Goal: Answer question/provide support

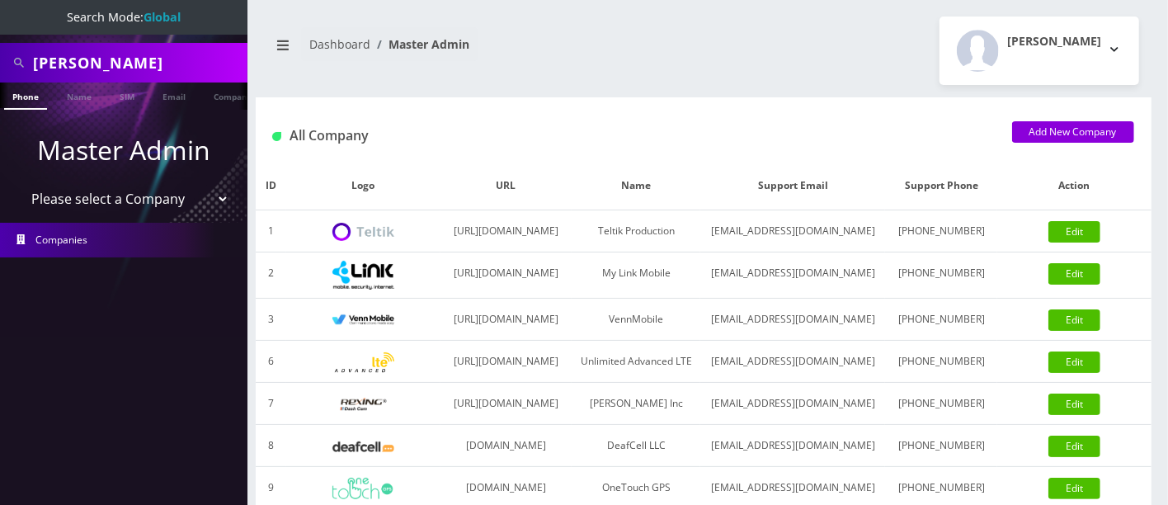
drag, startPoint x: 186, startPoint y: 63, endPoint x: 4, endPoint y: 58, distance: 182.3
click at [0, 53] on div "Jarod Stirling" at bounding box center [123, 63] width 247 height 40
paste input "5165604062"
type input "5165604062"
click at [27, 93] on link "Phone" at bounding box center [25, 95] width 43 height 27
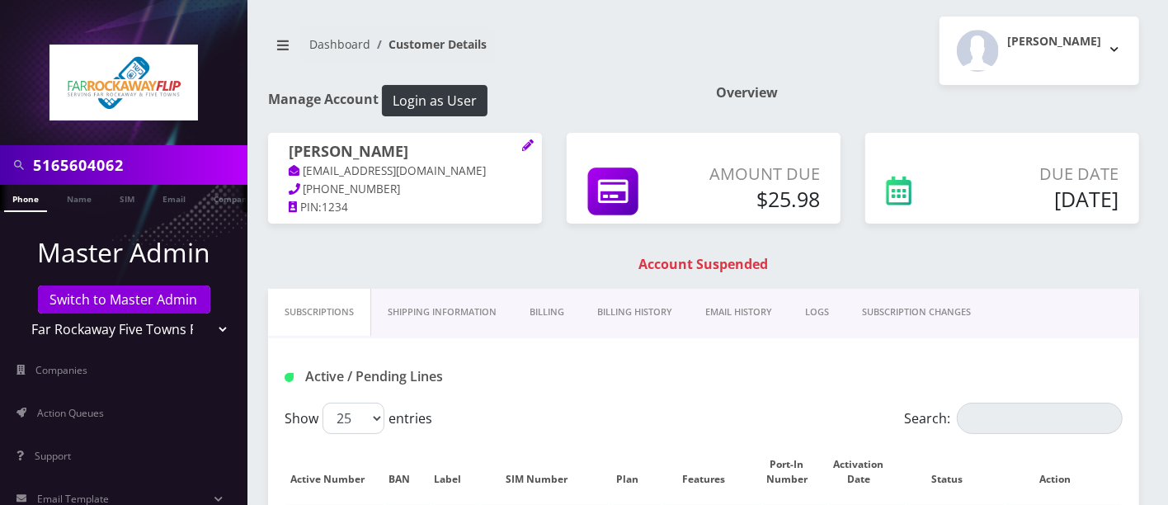
drag, startPoint x: 549, startPoint y: 305, endPoint x: 642, endPoint y: 328, distance: 96.0
click at [551, 305] on link "Billing" at bounding box center [547, 312] width 68 height 47
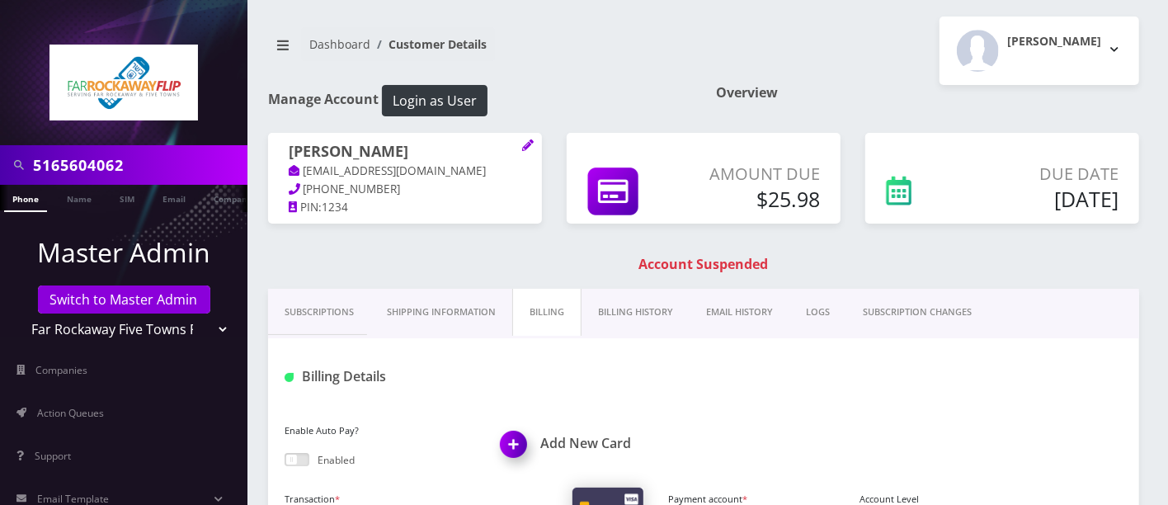
scroll to position [442, 0]
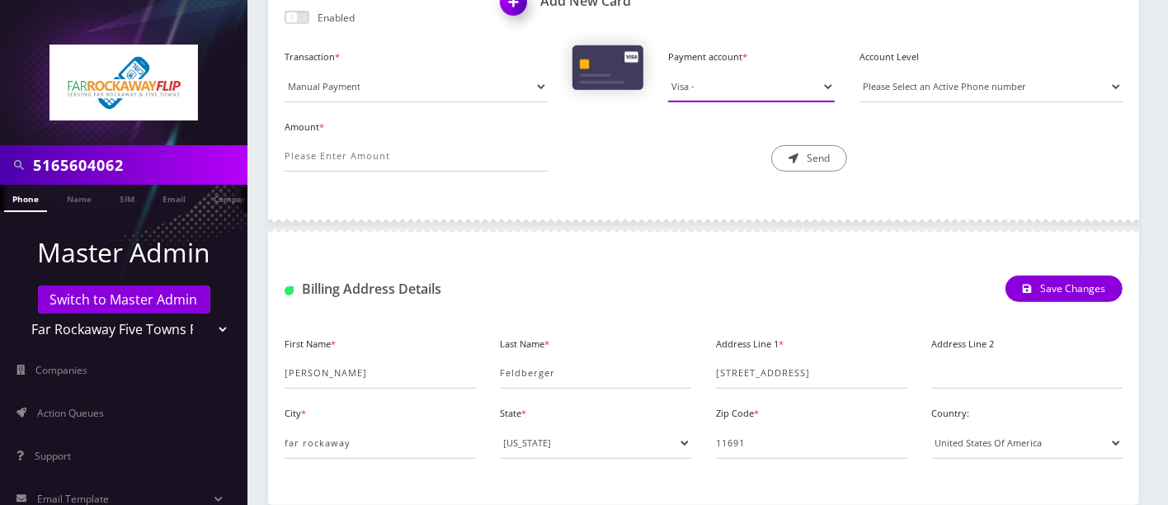
click at [712, 89] on select "Visa -" at bounding box center [751, 86] width 167 height 31
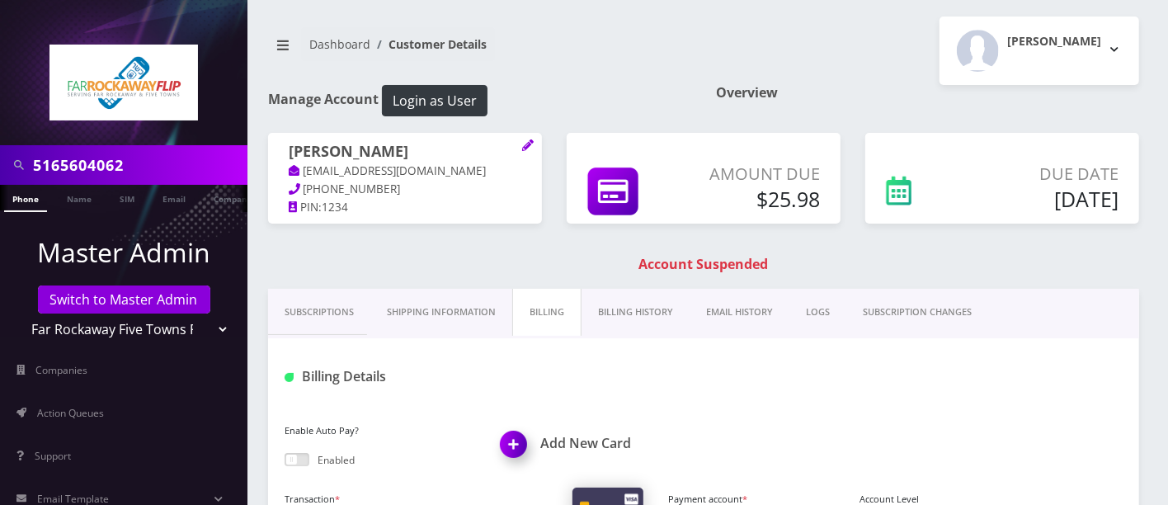
drag, startPoint x: 631, startPoint y: 311, endPoint x: 647, endPoint y: 310, distance: 16.5
click at [631, 310] on link "Billing History" at bounding box center [635, 312] width 108 height 47
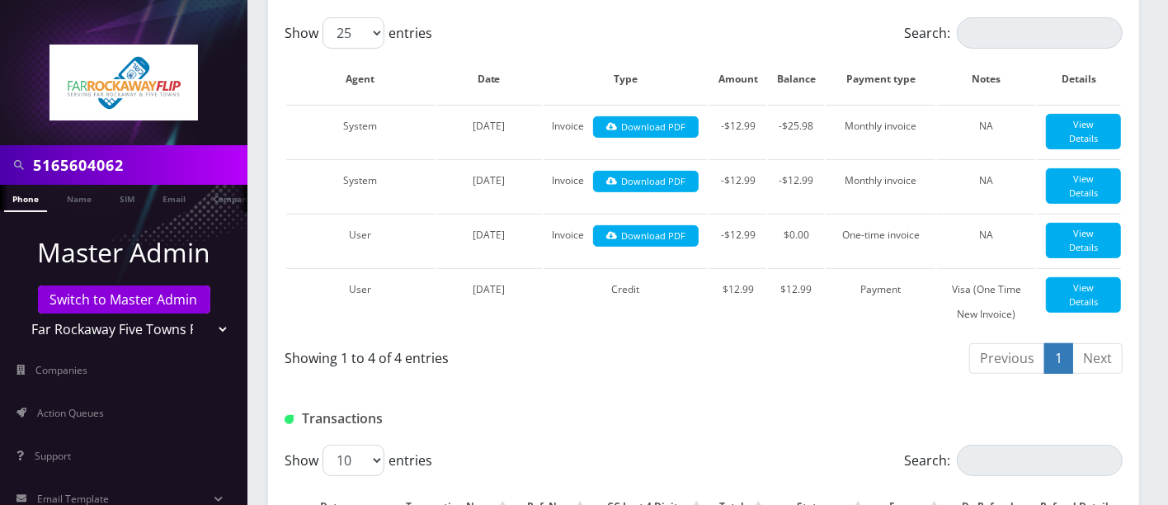
scroll to position [388, 0]
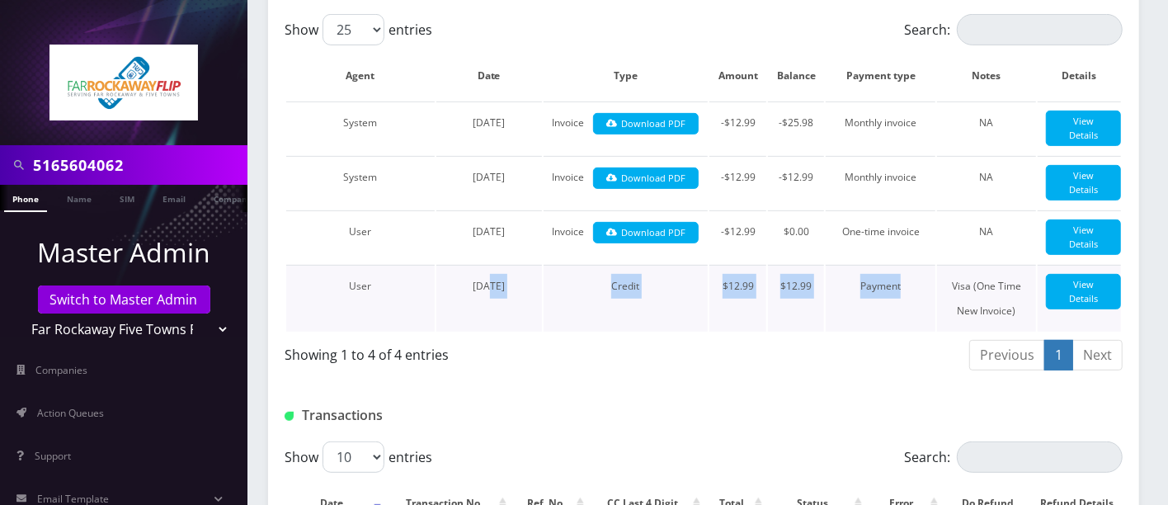
drag, startPoint x: 468, startPoint y: 293, endPoint x: 933, endPoint y: 303, distance: 464.4
click at [933, 303] on tr "User August 04, 2025 Credit $12.99 $12.99 Payment Visa (One Time New Invoice) V…" at bounding box center [703, 298] width 834 height 67
click at [900, 297] on td "Payment" at bounding box center [880, 298] width 110 height 67
drag, startPoint x: 905, startPoint y: 295, endPoint x: 850, endPoint y: 292, distance: 54.5
click at [850, 292] on td "Payment" at bounding box center [880, 298] width 110 height 67
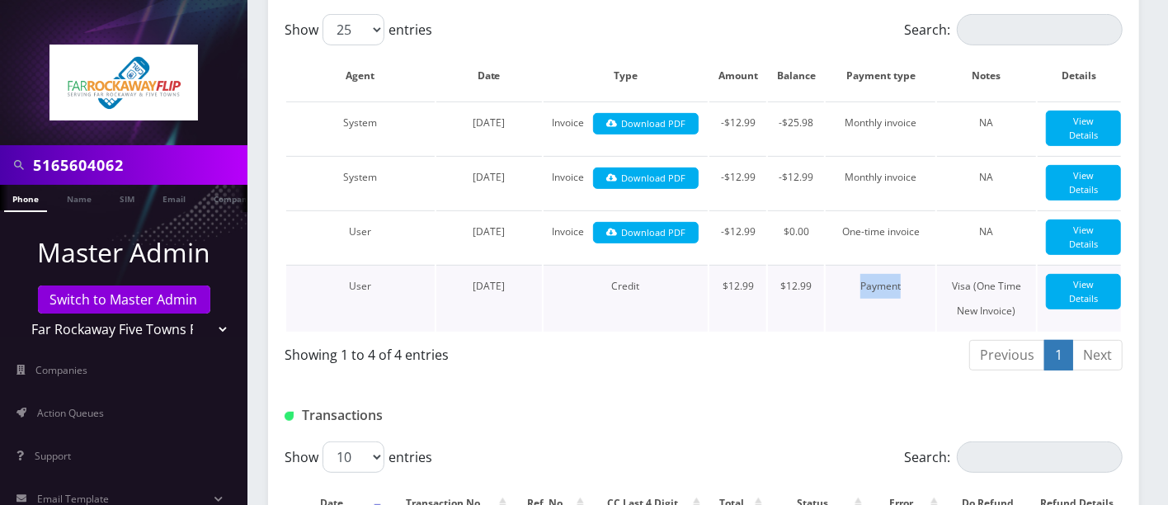
click at [900, 292] on td "Payment" at bounding box center [880, 298] width 110 height 67
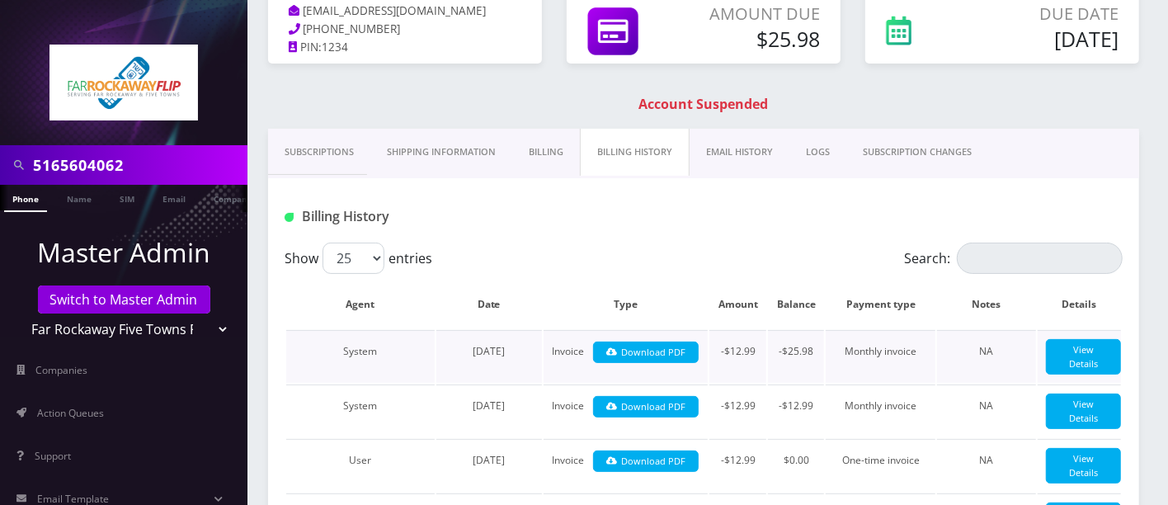
scroll to position [0, 0]
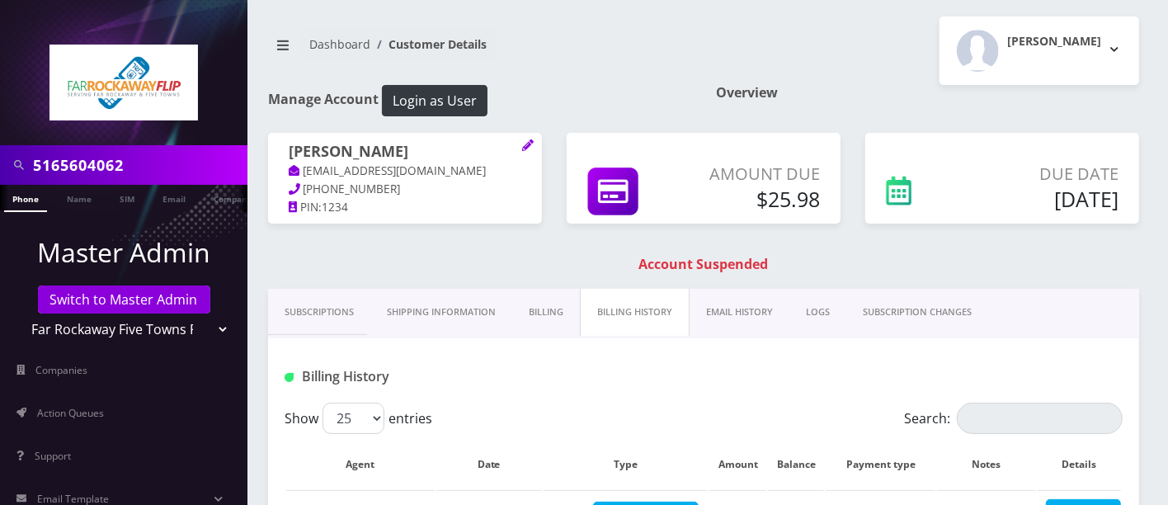
drag, startPoint x: 981, startPoint y: 186, endPoint x: 1131, endPoint y: 197, distance: 149.6
click at [1123, 197] on div "Due Date Oct 03, 2025" at bounding box center [1045, 190] width 172 height 56
click at [1131, 197] on div "Due Date Oct 03, 2025" at bounding box center [1045, 190] width 172 height 56
click at [873, 247] on div "Eli Feldberger tlieberman613+134@gmail.com 718-471-2159 PIN: 1234 Amount Due $2…" at bounding box center [704, 211] width 896 height 156
click at [841, 236] on div "Amount Due $25.98" at bounding box center [703, 186] width 299 height 107
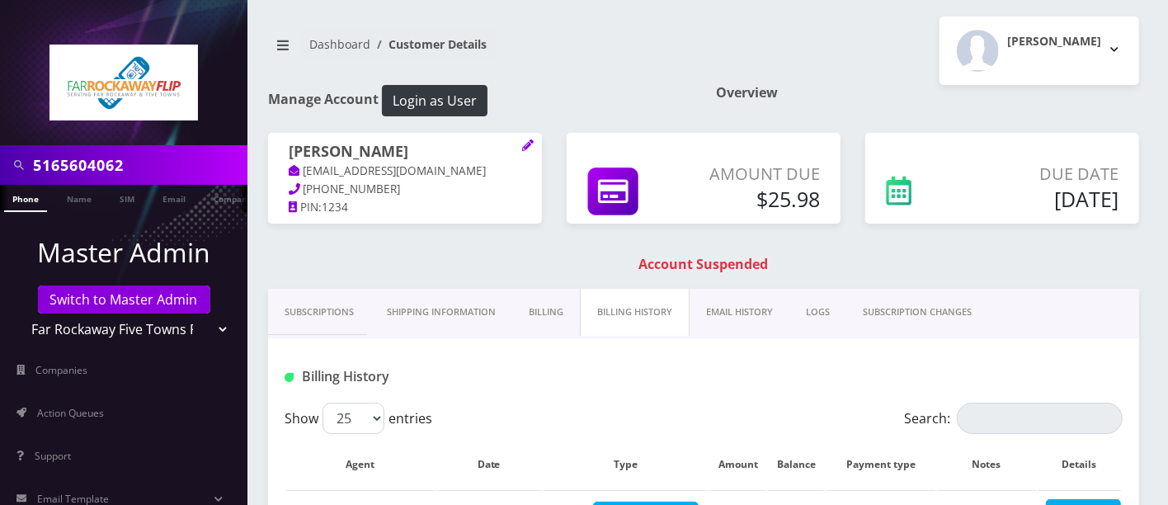
click at [815, 252] on div "Eli Feldberger tlieberman613+134@gmail.com 718-471-2159 PIN: 1234 Amount Due $2…" at bounding box center [704, 211] width 896 height 156
click at [811, 251] on div "Eli Feldberger tlieberman613+134@gmail.com 718-471-2159 PIN: 1234 Amount Due $2…" at bounding box center [704, 211] width 896 height 156
click at [1109, 109] on div "Overview" at bounding box center [927, 109] width 448 height 48
click at [1010, 99] on h1 "Overview" at bounding box center [927, 93] width 423 height 16
click at [739, 234] on div "Amount Due $25.98" at bounding box center [703, 186] width 299 height 107
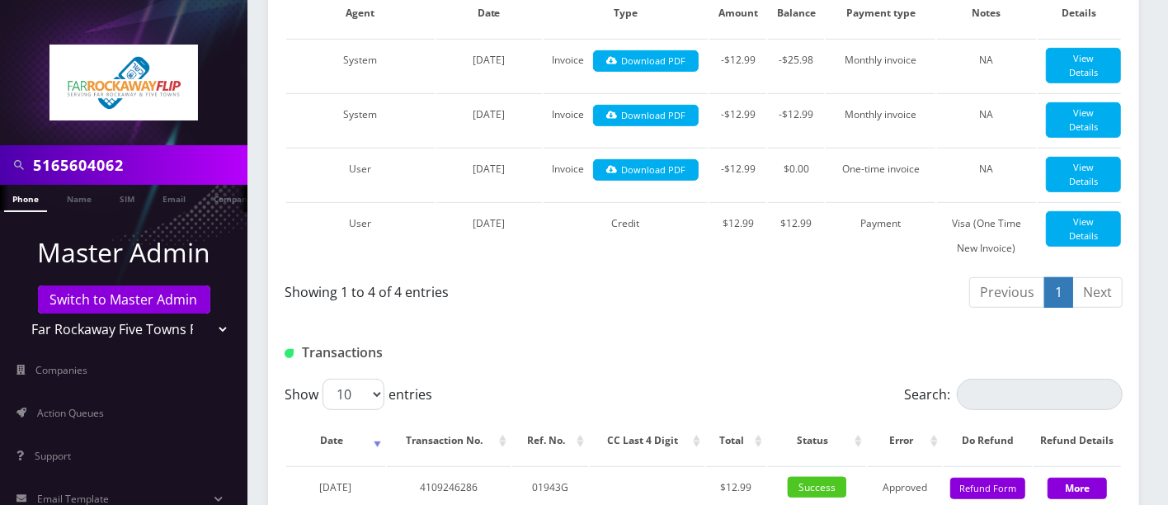
scroll to position [602, 0]
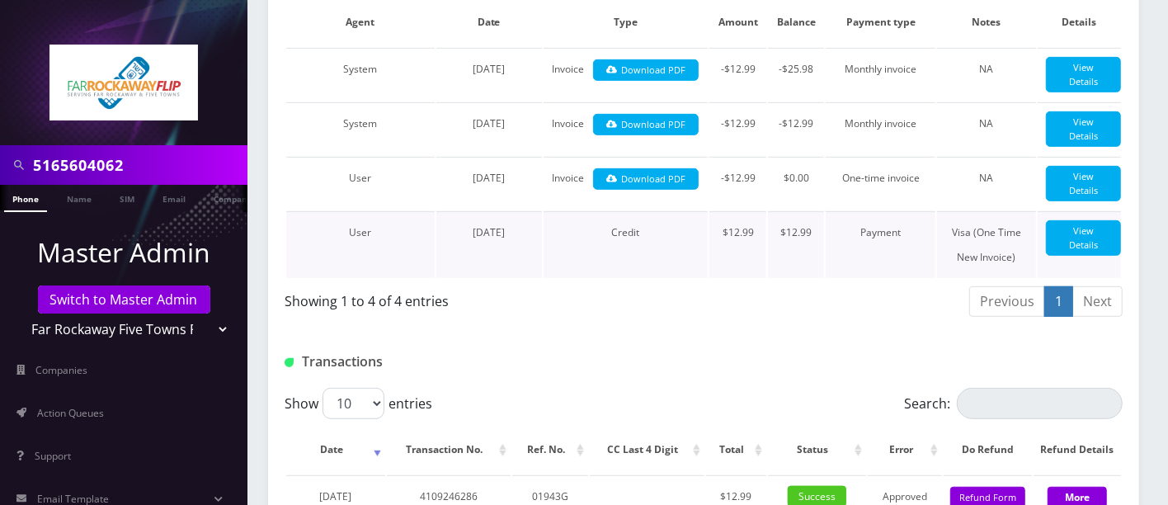
scroll to position [0, 0]
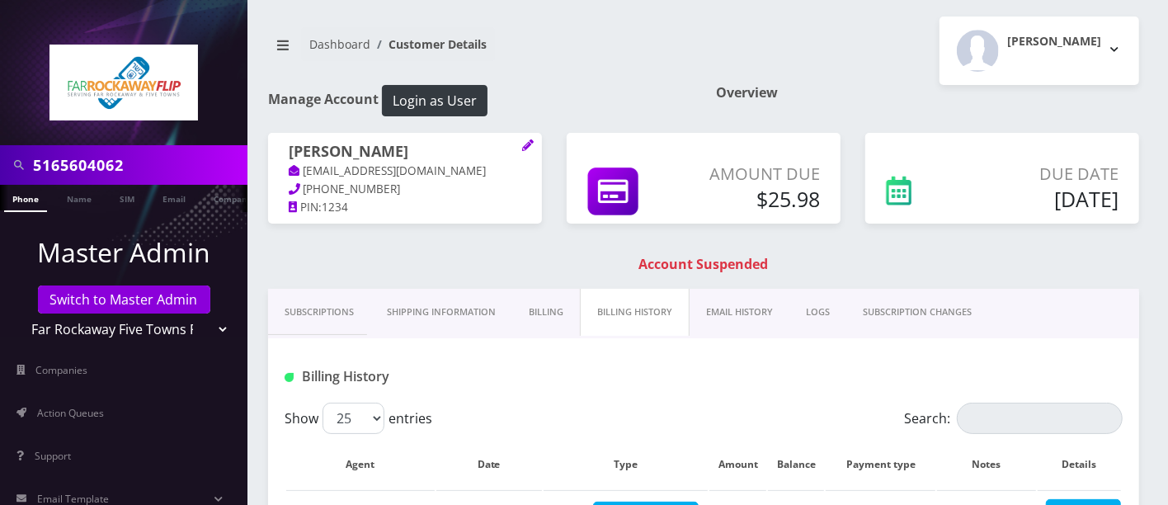
click at [467, 257] on h1 "Account Suspended" at bounding box center [703, 264] width 863 height 16
click at [438, 265] on h1 "Account Suspended" at bounding box center [703, 264] width 863 height 16
drag, startPoint x: 736, startPoint y: 196, endPoint x: 840, endPoint y: 201, distance: 104.8
click at [839, 201] on div "Amount Due $25.98" at bounding box center [703, 178] width 274 height 91
click at [830, 199] on div "Amount Due $25.98" at bounding box center [757, 190] width 150 height 56
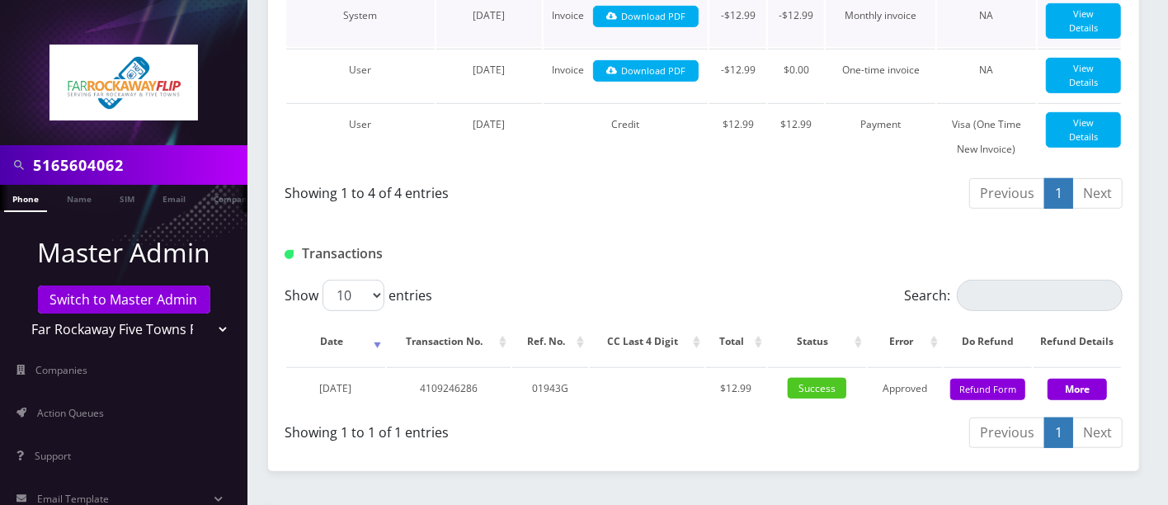
scroll to position [602, 0]
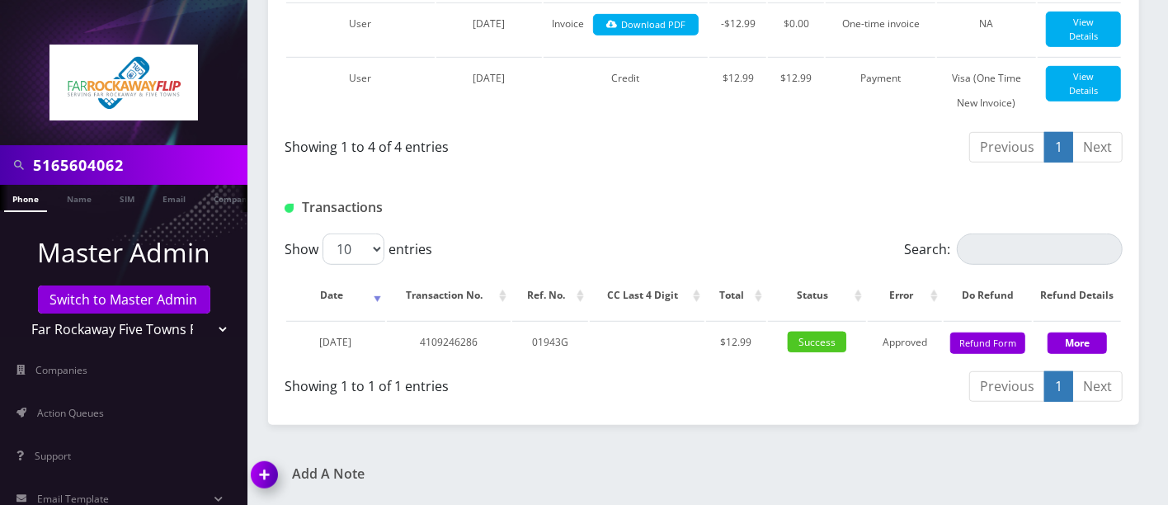
click at [264, 479] on img at bounding box center [267, 480] width 49 height 49
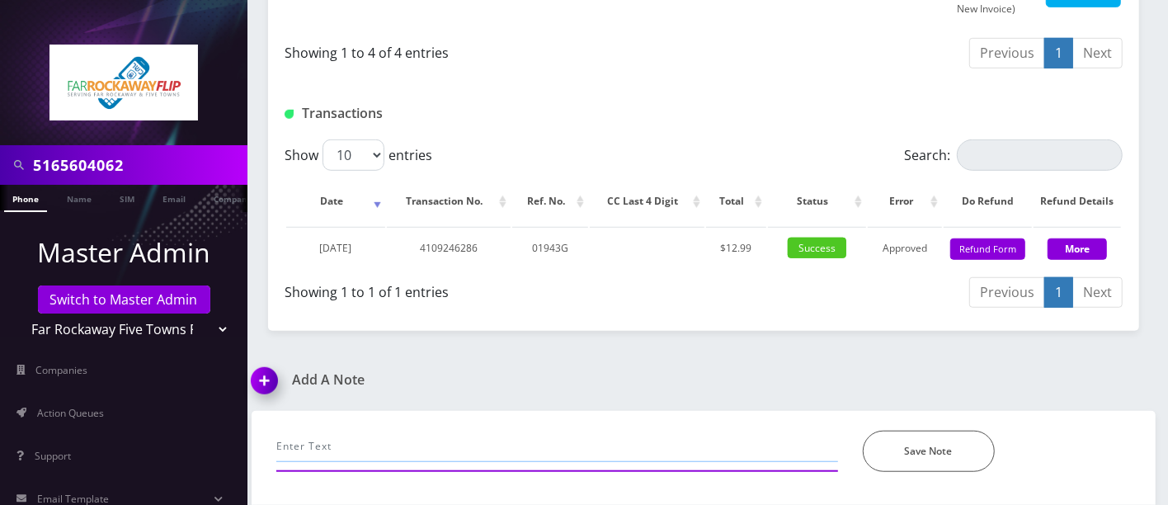
click at [317, 435] on input "text" at bounding box center [557, 445] width 562 height 31
type input "2018526240 Feldberger"
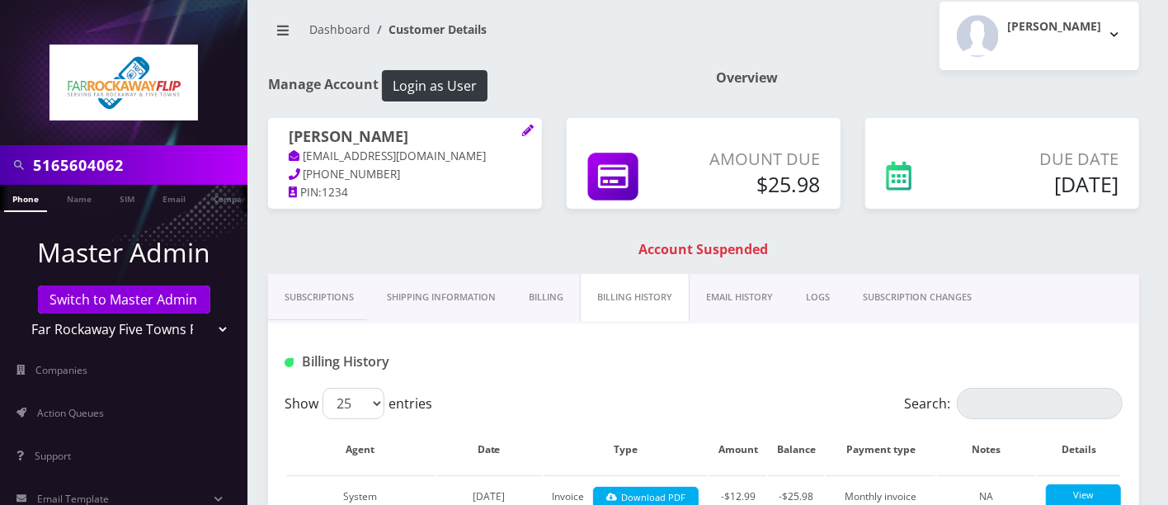
scroll to position [0, 0]
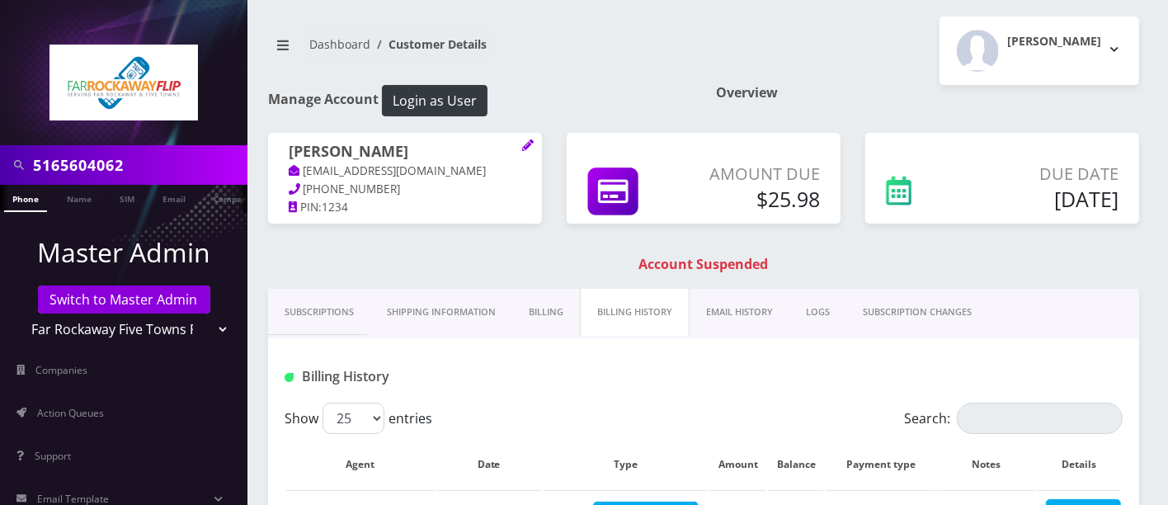
drag, startPoint x: 394, startPoint y: 147, endPoint x: 277, endPoint y: 147, distance: 117.1
click at [277, 147] on div "Eli Feldberger tlieberman613+134@gmail.com 718-471-2159 PIN: 1234" at bounding box center [405, 180] width 274 height 94
copy h1 "Eli Feldberger"
